Goal: Task Accomplishment & Management: Complete application form

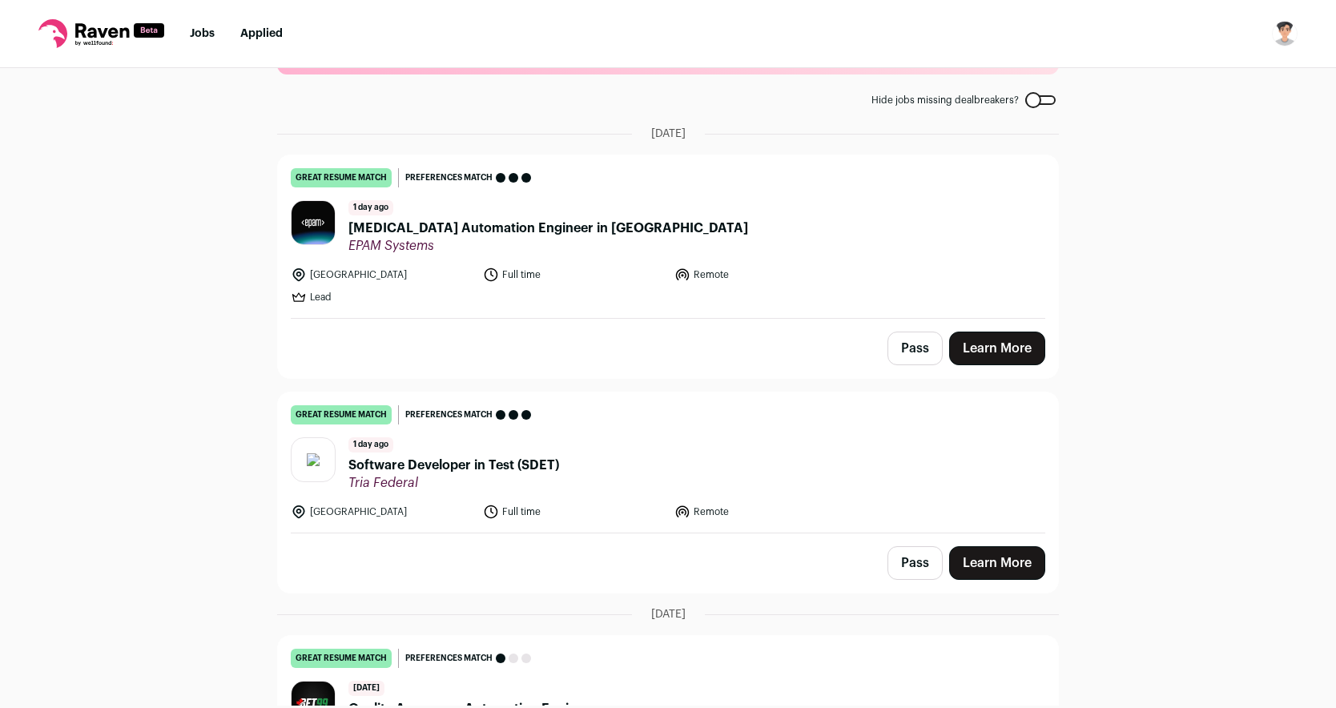
scroll to position [86, 0]
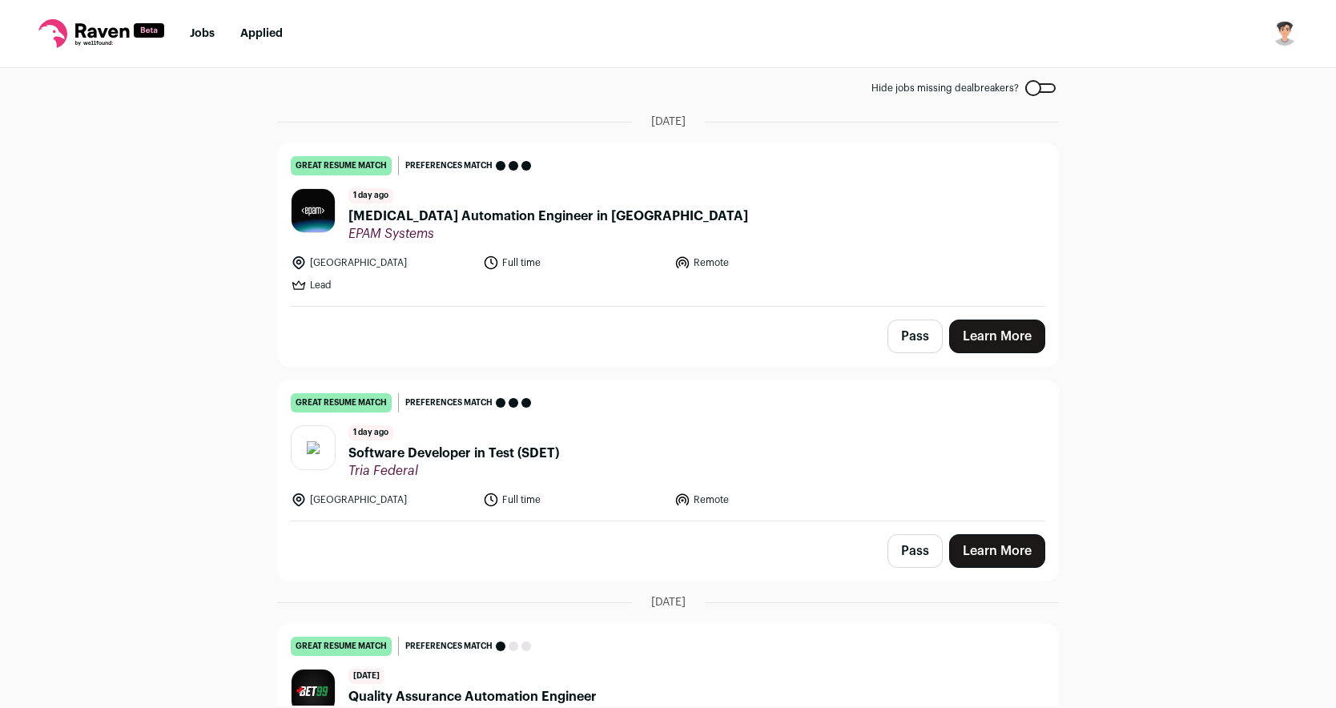
click at [506, 452] on span "Software Developer in Test (SDET)" at bounding box center [454, 453] width 211 height 19
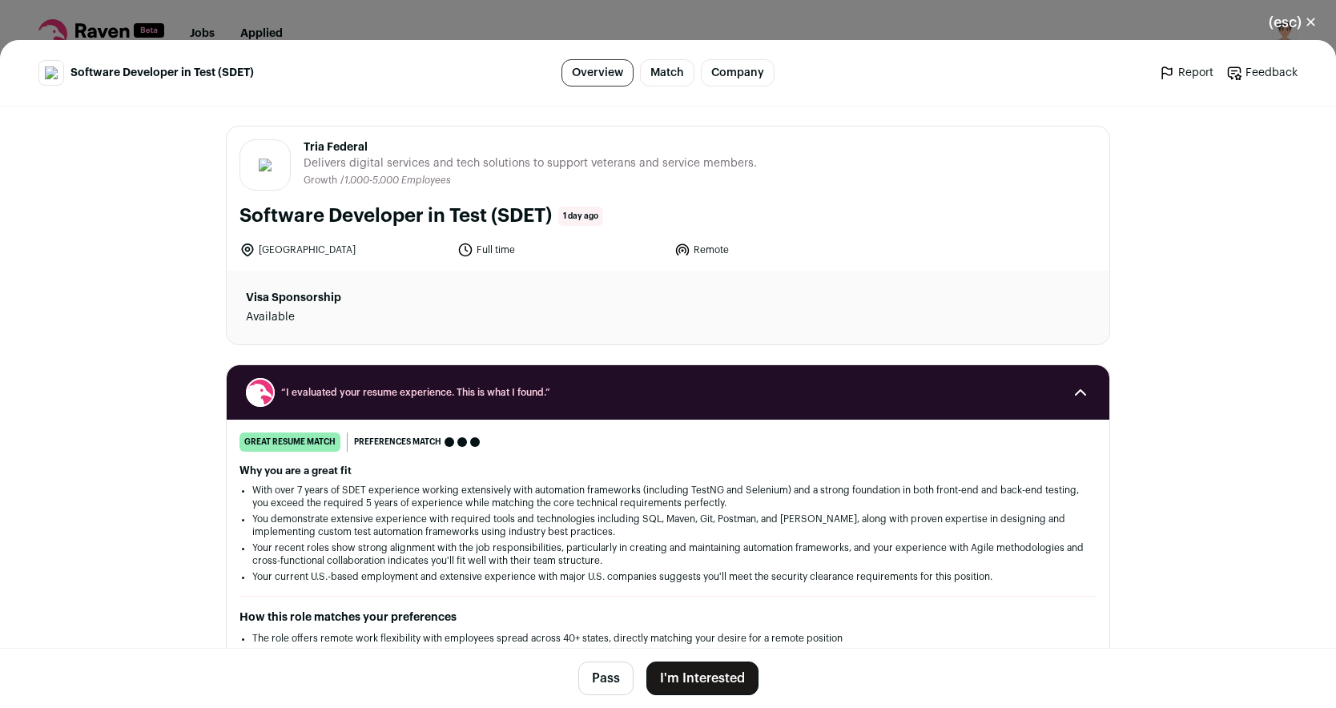
click at [694, 672] on button "I'm Interested" at bounding box center [703, 679] width 112 height 34
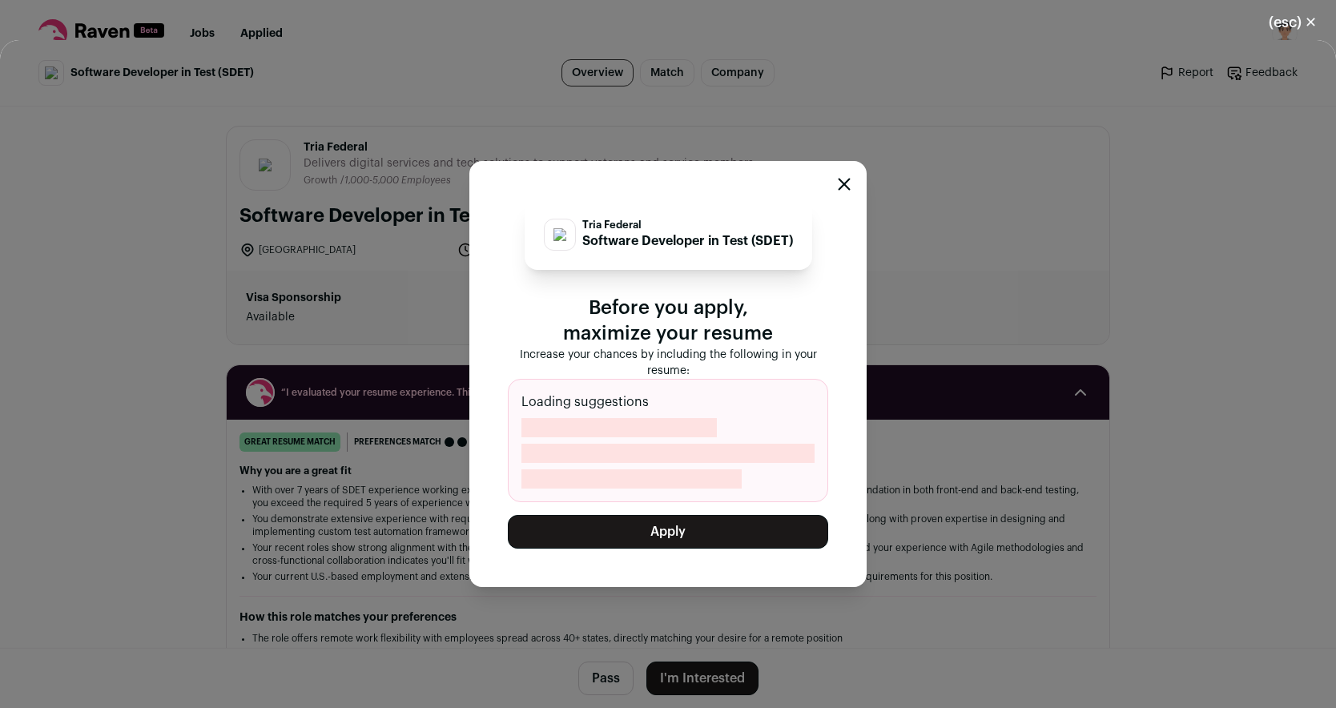
click at [679, 532] on button "Apply" at bounding box center [668, 532] width 320 height 34
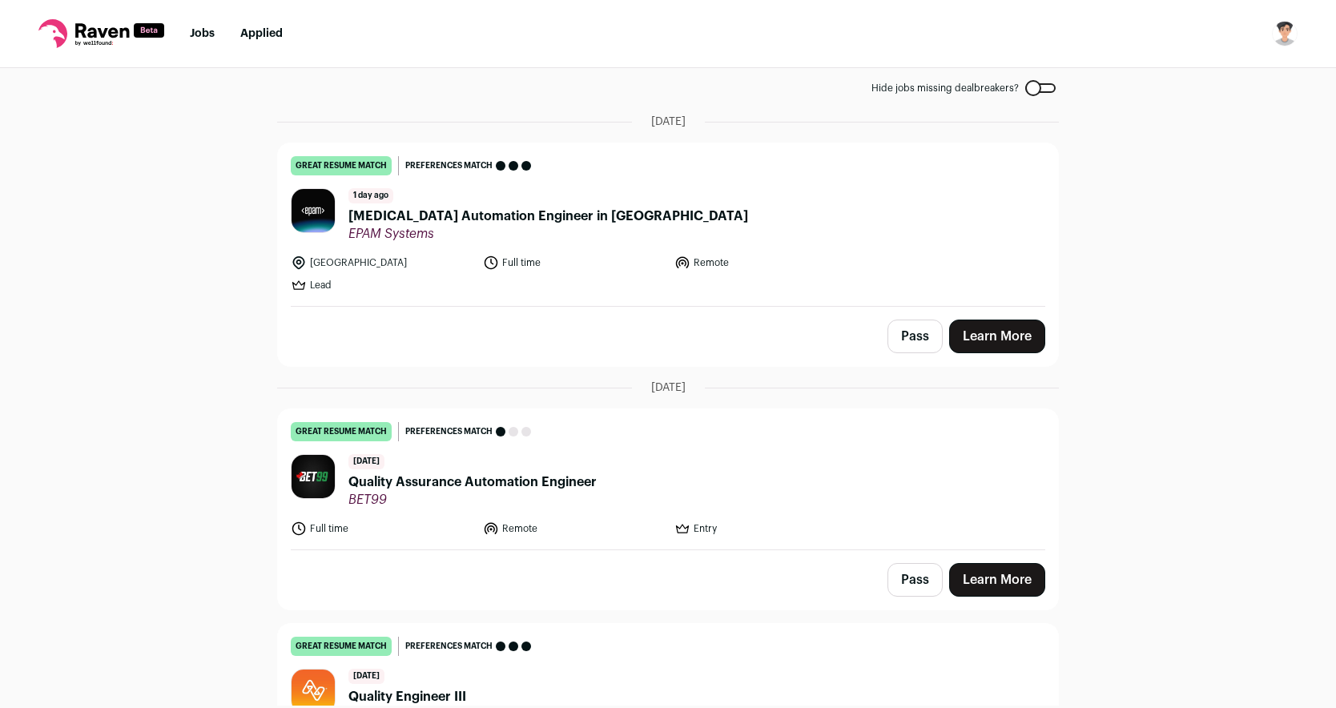
scroll to position [0, 0]
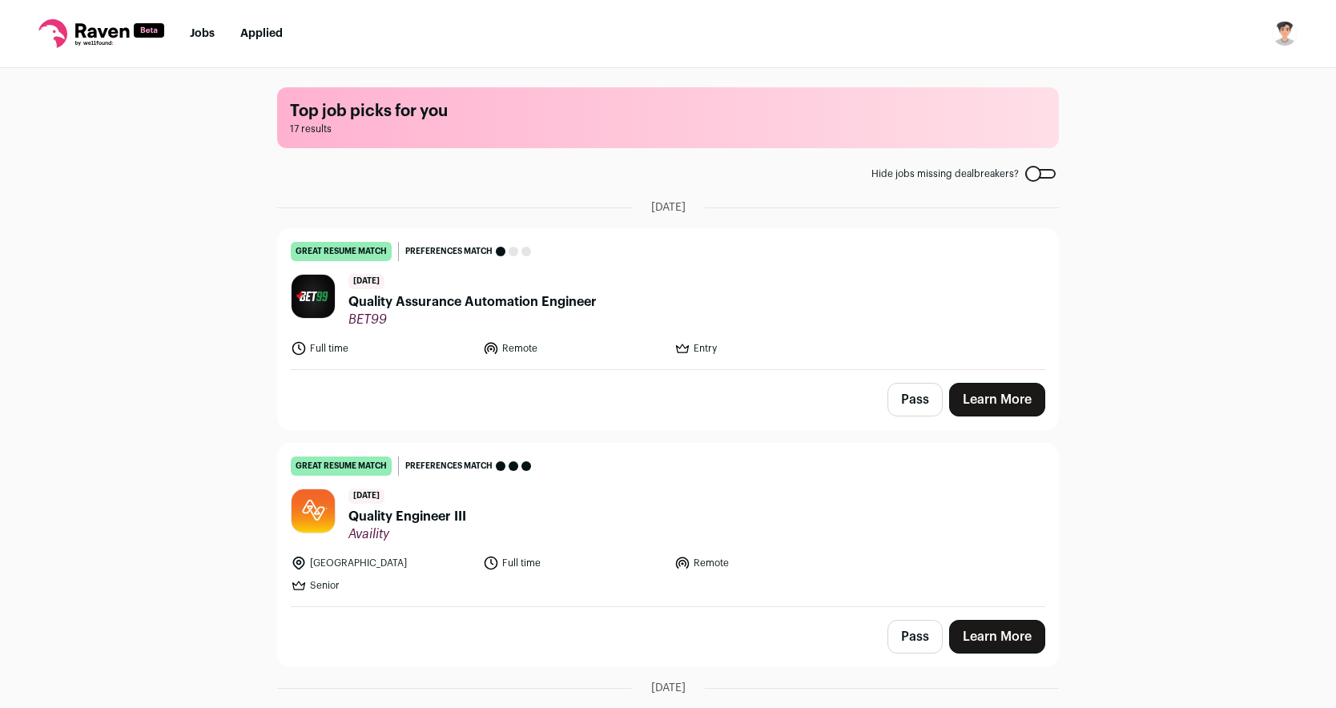
click at [194, 30] on link "Jobs" at bounding box center [202, 33] width 25 height 11
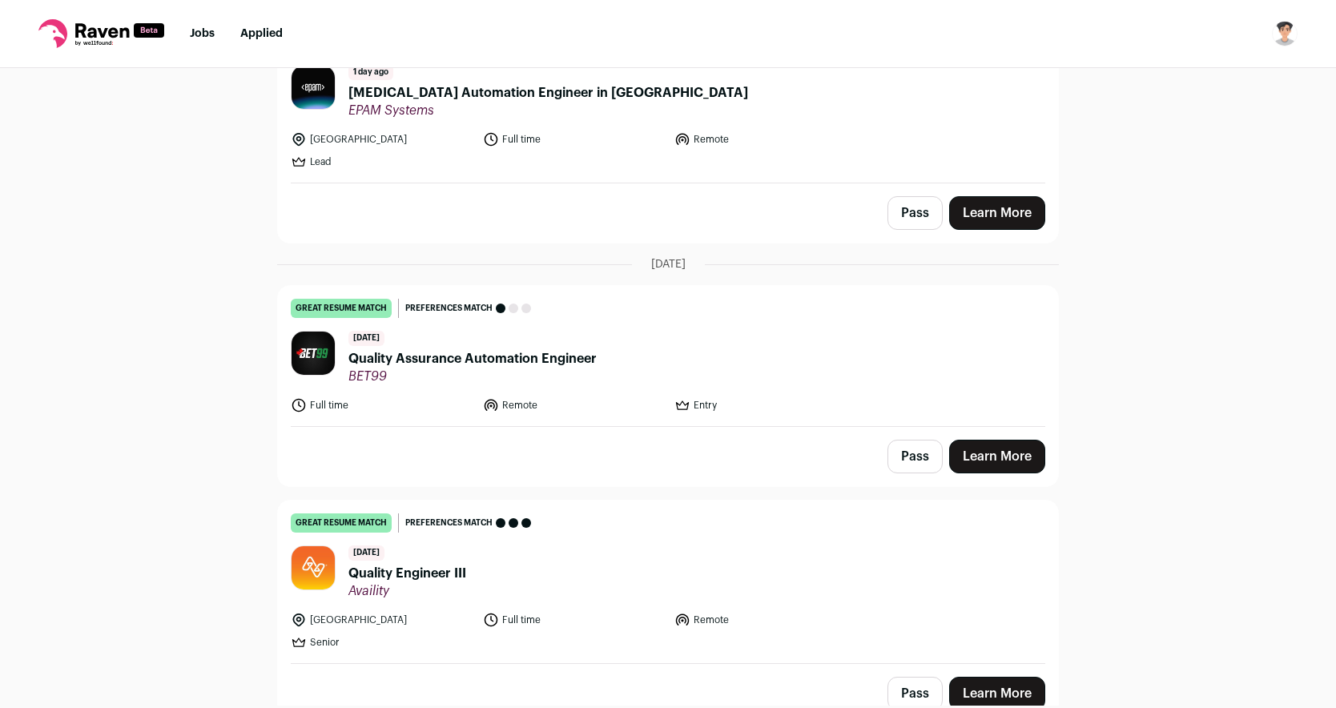
scroll to position [208, 0]
click at [918, 457] on button "Pass" at bounding box center [915, 458] width 55 height 34
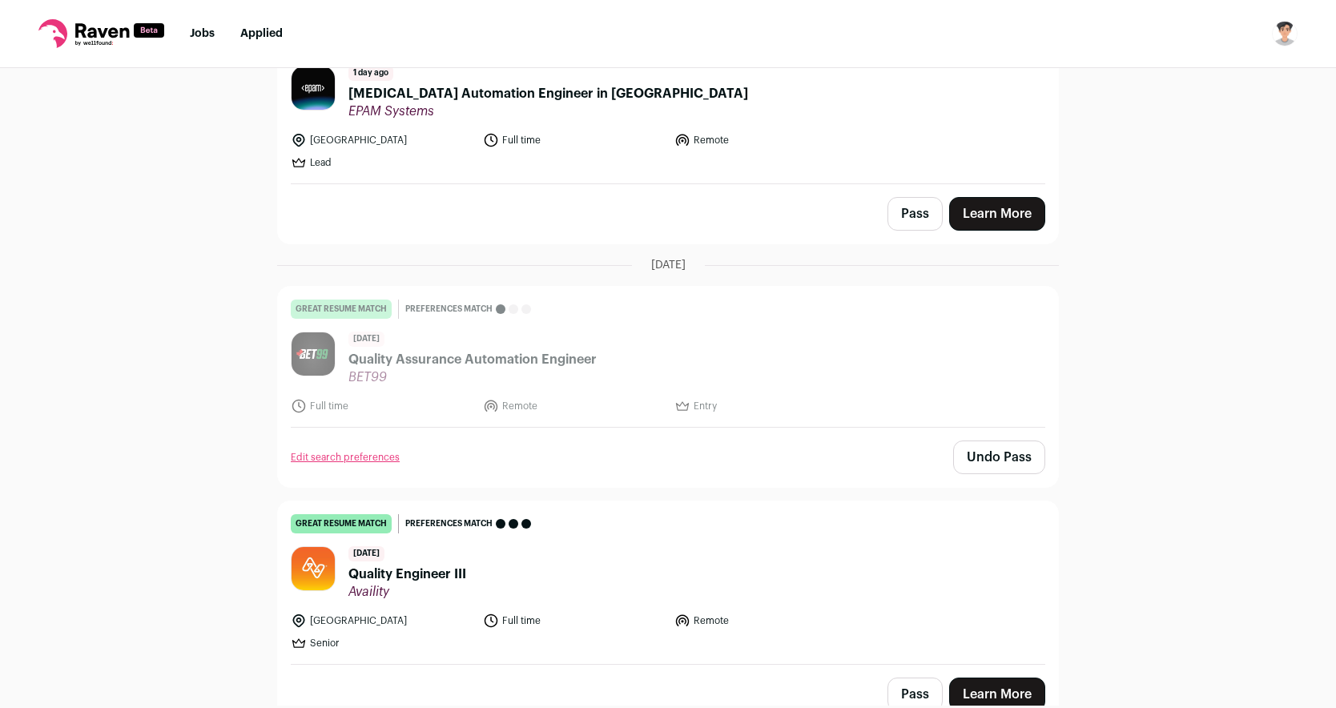
click at [915, 201] on button "Pass" at bounding box center [915, 214] width 55 height 34
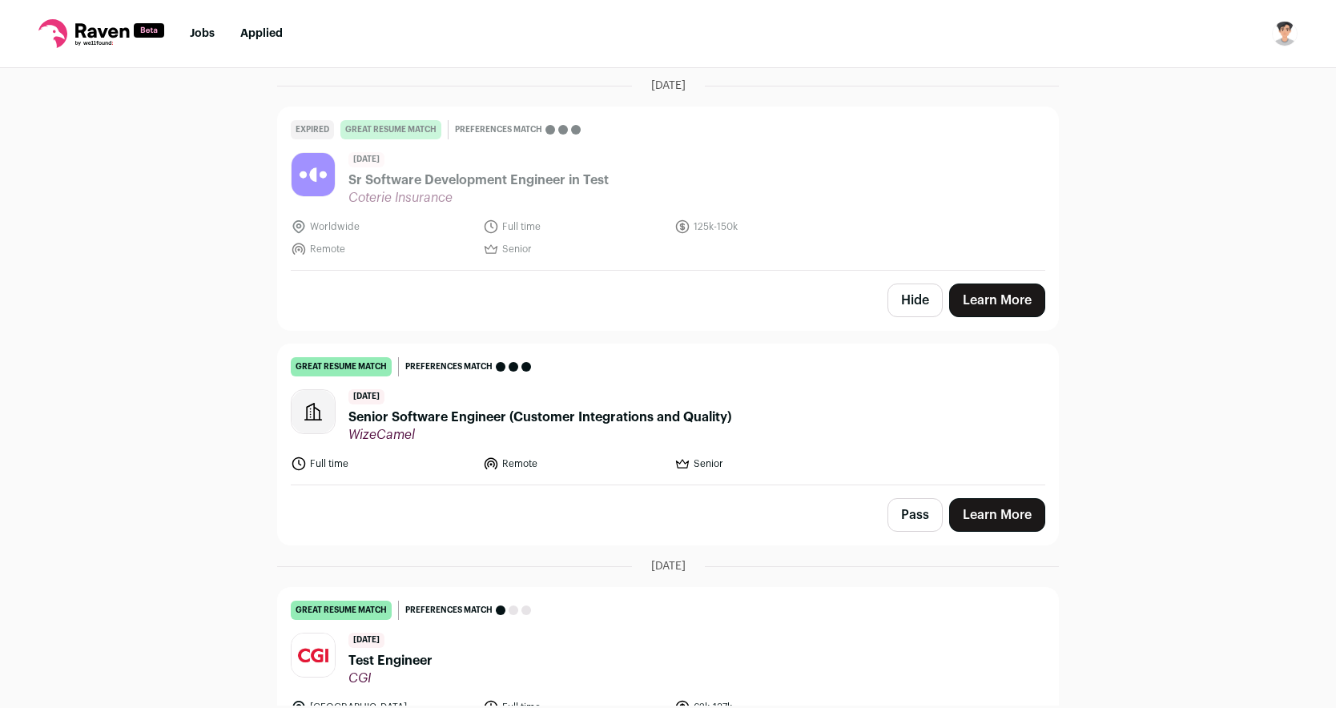
scroll to position [0, 0]
